Goal: Transaction & Acquisition: Purchase product/service

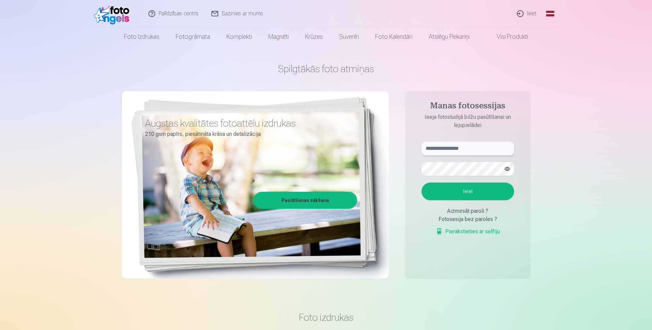
type input "**********"
click at [471, 191] on button "Ieiet" at bounding box center [467, 191] width 93 height 18
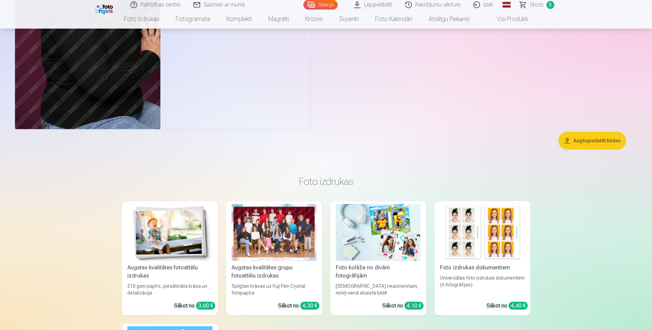
scroll to position [1838, 0]
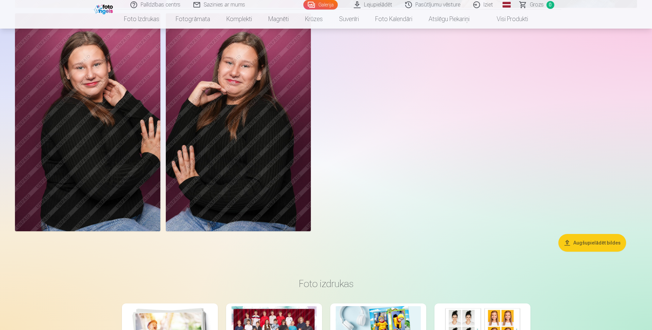
click at [535, 5] on span "Grozs" at bounding box center [537, 5] width 14 height 8
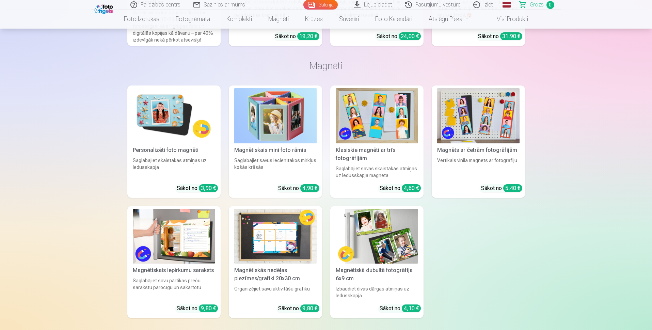
scroll to position [783, 0]
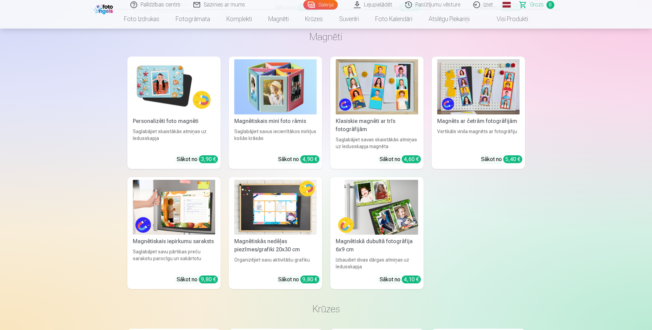
click at [430, 2] on link "Pasūtījumu vēsture" at bounding box center [433, 5] width 68 height 10
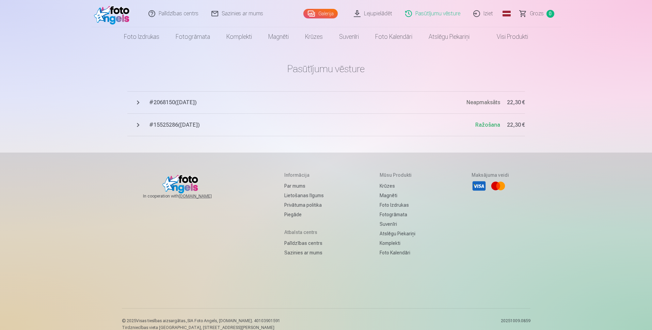
click at [485, 100] on span "Neapmaksāts" at bounding box center [483, 102] width 34 height 6
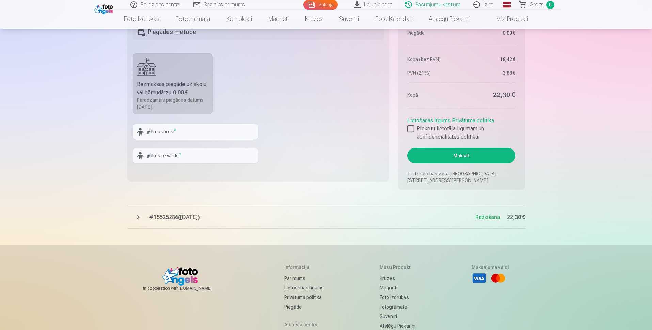
scroll to position [544, 0]
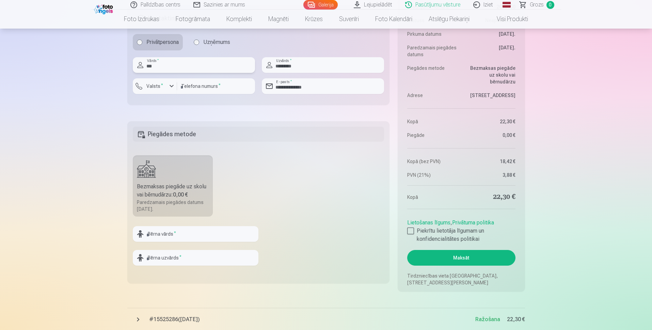
drag, startPoint x: 162, startPoint y: 66, endPoint x: 139, endPoint y: 70, distance: 23.8
click at [139, 70] on input "***" at bounding box center [194, 65] width 122 height 16
drag, startPoint x: 214, startPoint y: 92, endPoint x: 176, endPoint y: 92, distance: 37.4
click at [176, 92] on div "**********" at bounding box center [194, 88] width 122 height 21
click at [310, 67] on input "*********" at bounding box center [323, 65] width 122 height 16
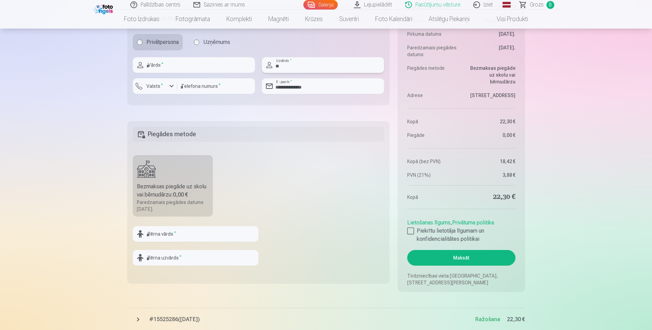
type input "*"
click at [328, 87] on input "**********" at bounding box center [323, 86] width 122 height 16
type input "*"
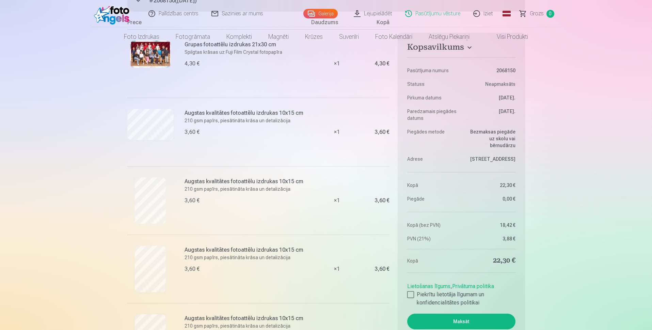
scroll to position [0, 0]
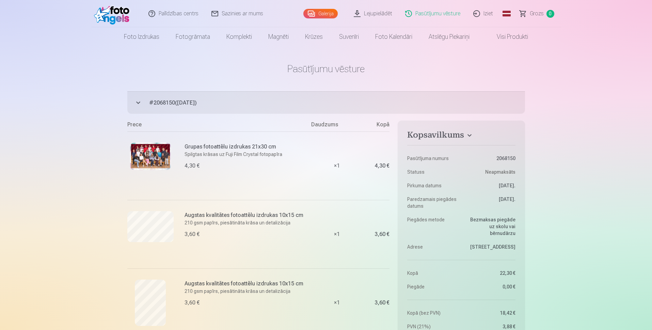
click at [136, 102] on button "# 2068150 ( 8.10.2025 ) Neapmaksāts 22,30 €" at bounding box center [325, 102] width 397 height 22
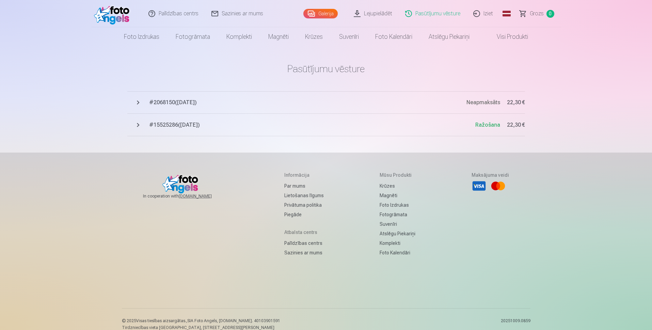
click at [136, 102] on button "# 2068150 ( 8.10.2025 ) Neapmaksāts 22,30 €" at bounding box center [325, 102] width 397 height 22
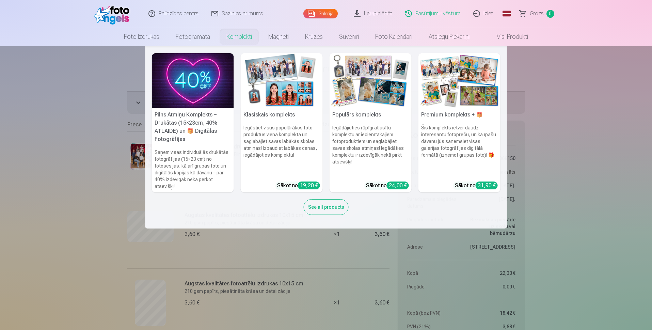
click at [235, 36] on link "Komplekti" at bounding box center [239, 36] width 42 height 19
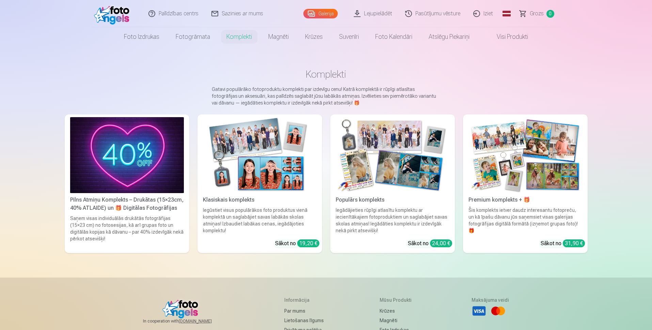
click at [509, 177] on img at bounding box center [525, 155] width 114 height 76
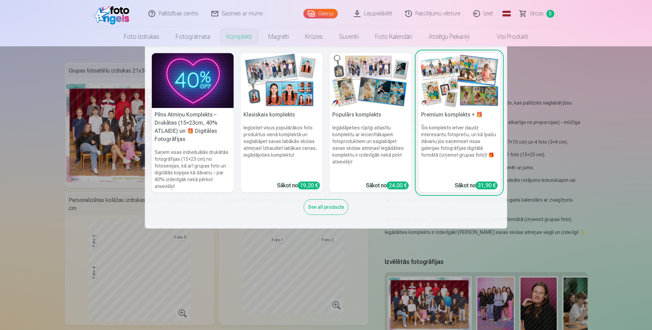
click at [393, 118] on h5 "Populārs komplekts" at bounding box center [370, 115] width 82 height 14
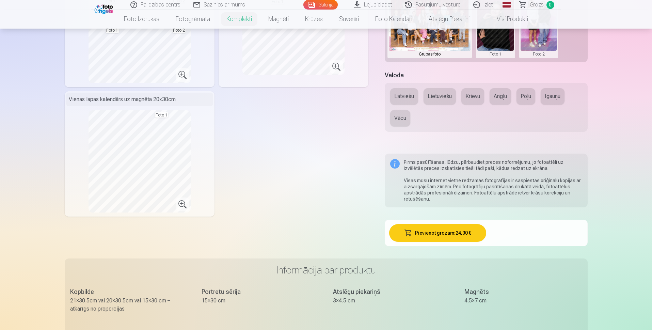
scroll to position [68, 0]
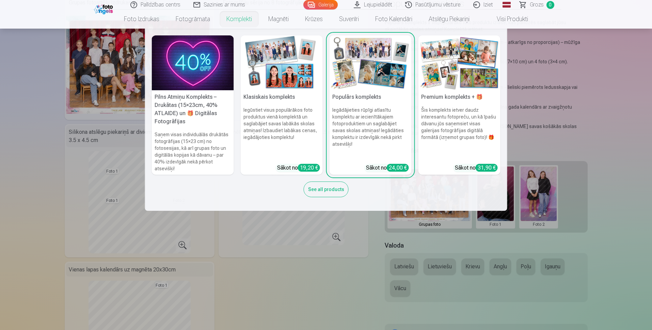
click at [279, 147] on h6 "Iegūstiet visus populārākos foto produktus vienā komplektā un saglabājiet savas…" at bounding box center [282, 132] width 82 height 57
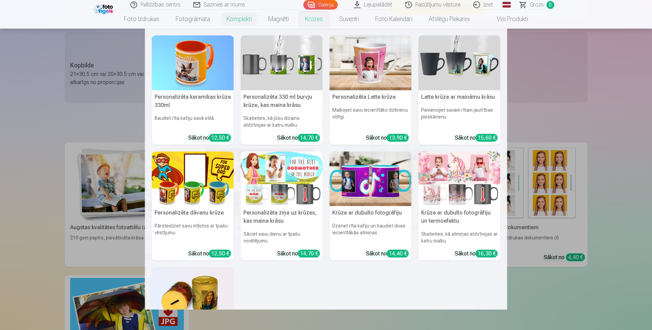
scroll to position [408, 0]
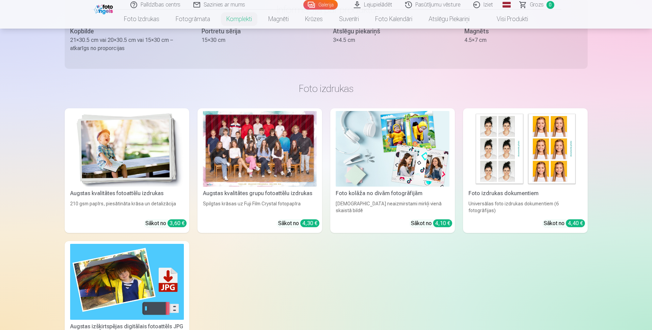
click at [538, 5] on span "Grozs" at bounding box center [537, 5] width 14 height 8
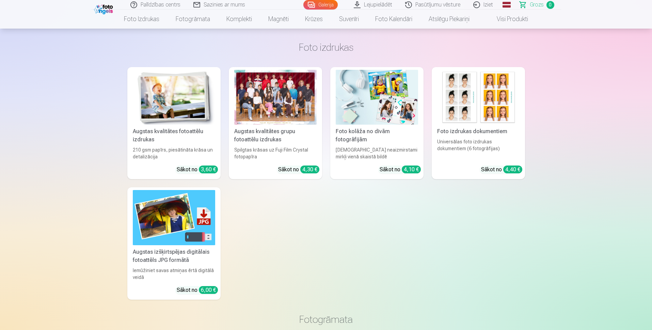
scroll to position [34, 0]
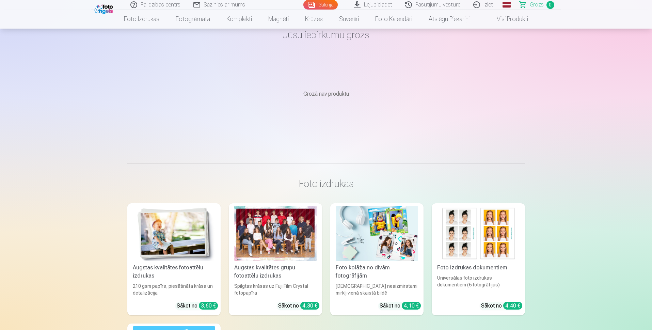
click at [453, 4] on link "Pasūtījumu vēsture" at bounding box center [433, 5] width 68 height 10
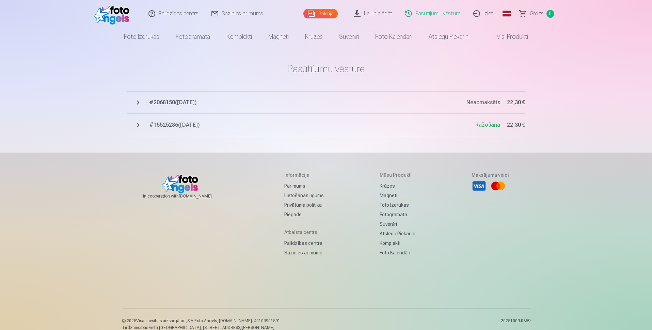
click at [138, 101] on button "# 2068150 ( 8.10.2025 ) Neapmaksāts 22,30 €" at bounding box center [325, 102] width 397 height 22
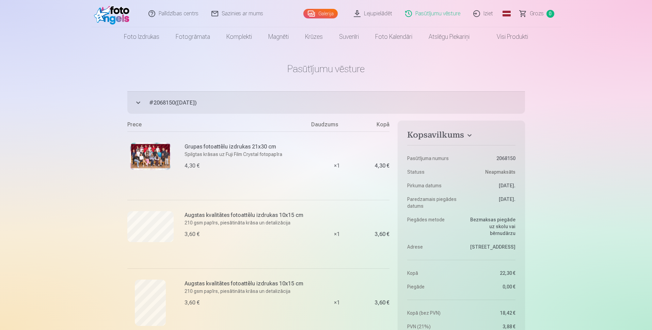
click at [147, 156] on img at bounding box center [150, 156] width 41 height 27
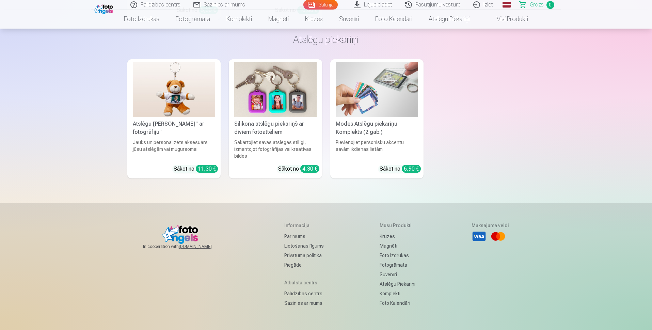
scroll to position [2034, 0]
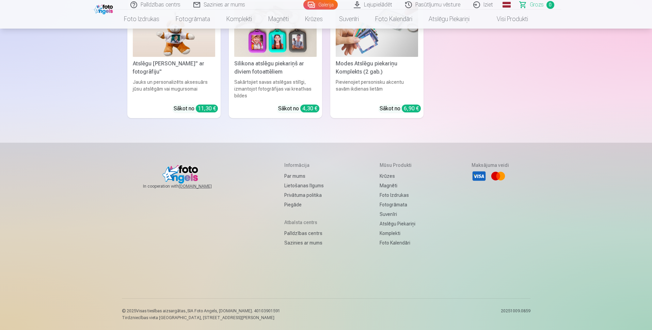
click at [297, 165] on h5 "Informācija" at bounding box center [303, 165] width 39 height 7
click at [536, 6] on span "Grozs" at bounding box center [537, 5] width 14 height 8
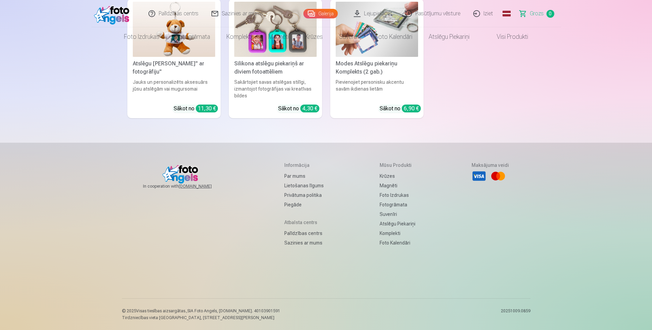
scroll to position [0, 0]
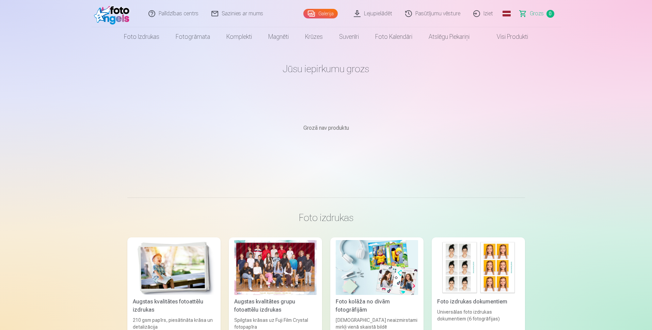
click at [446, 13] on link "Pasūtījumu vēsture" at bounding box center [433, 13] width 68 height 27
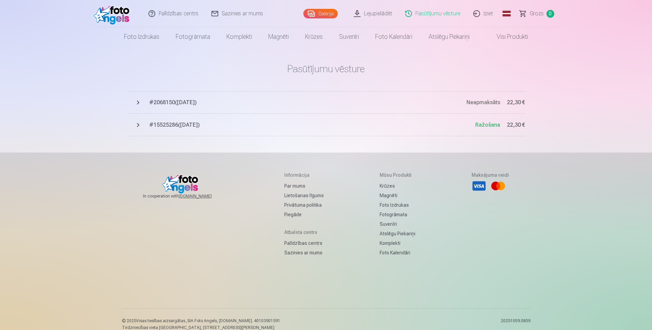
click at [487, 13] on link "Iziet" at bounding box center [483, 13] width 33 height 27
